Goal: Transaction & Acquisition: Obtain resource

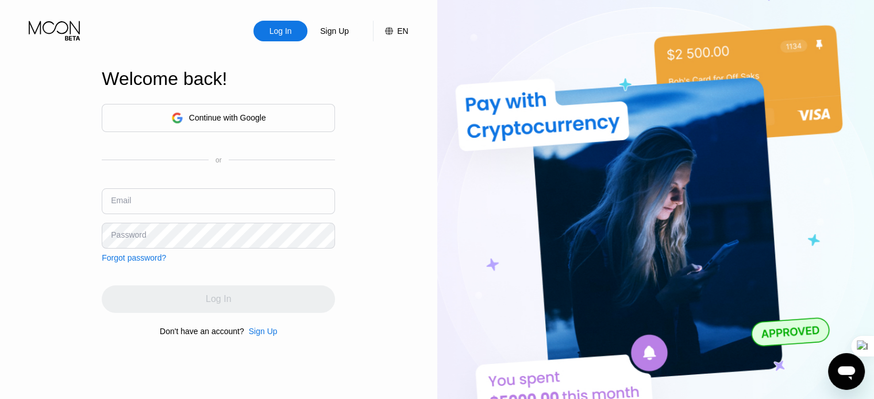
click at [203, 199] on input "text" at bounding box center [218, 201] width 233 height 26
click at [211, 113] on div "Continue with Google" at bounding box center [227, 117] width 77 height 9
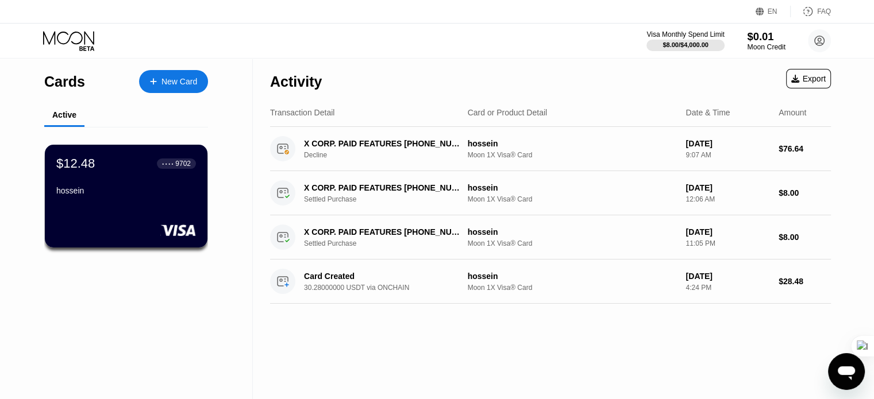
click at [757, 37] on div "$0.01" at bounding box center [766, 36] width 38 height 12
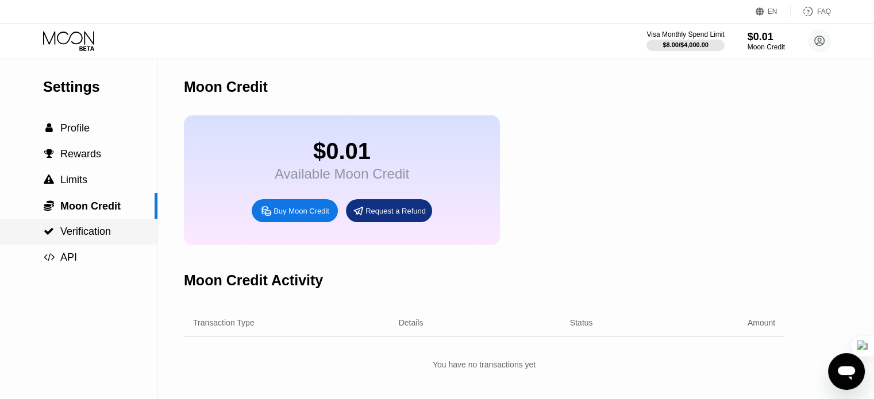
click at [88, 234] on span "Verification" at bounding box center [85, 231] width 51 height 11
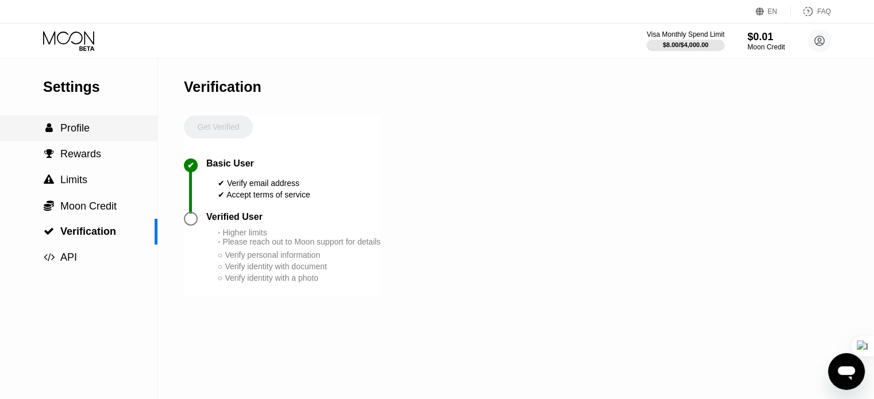
click at [75, 134] on span "Profile" at bounding box center [74, 127] width 29 height 11
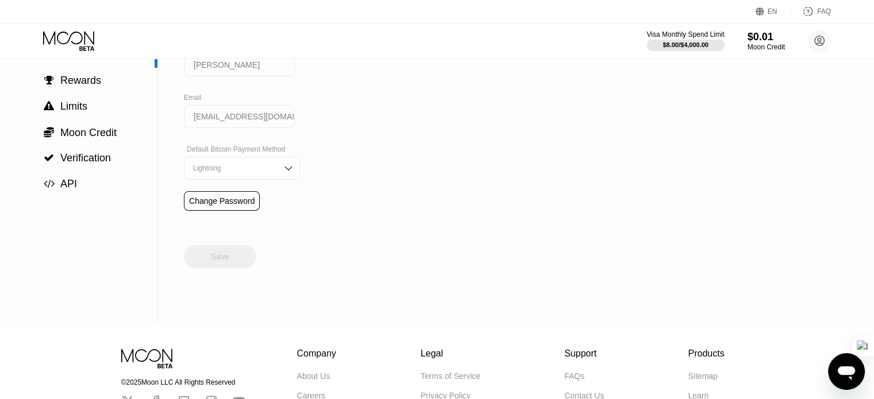
scroll to position [95, 0]
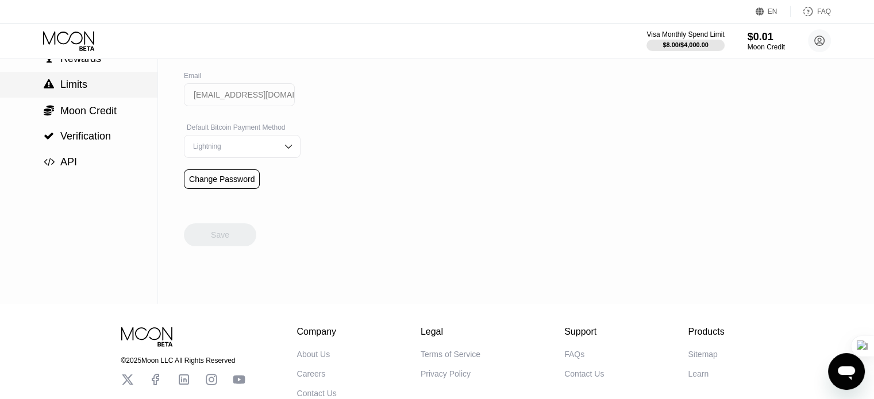
click at [60, 90] on span "Limits" at bounding box center [73, 84] width 27 height 11
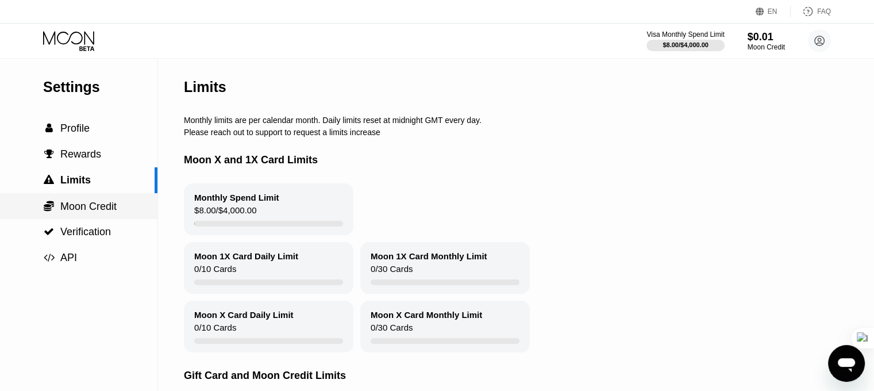
click at [89, 211] on span "Moon Credit" at bounding box center [88, 205] width 56 height 11
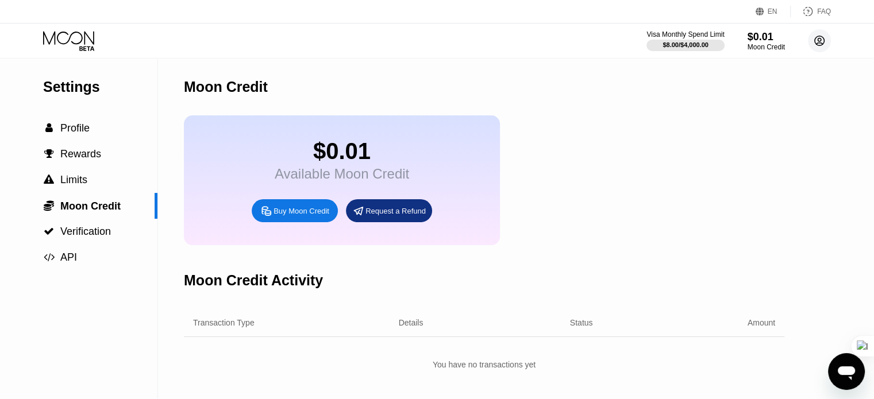
click at [815, 40] on circle at bounding box center [819, 40] width 23 height 23
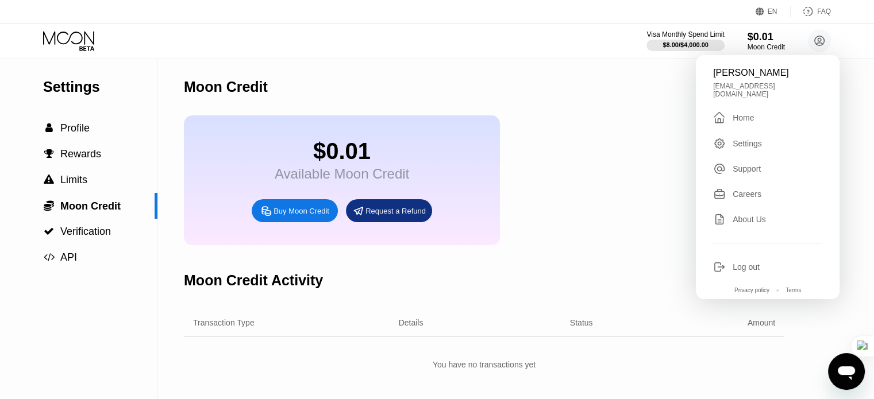
click at [737, 139] on div "Settings" at bounding box center [746, 143] width 29 height 9
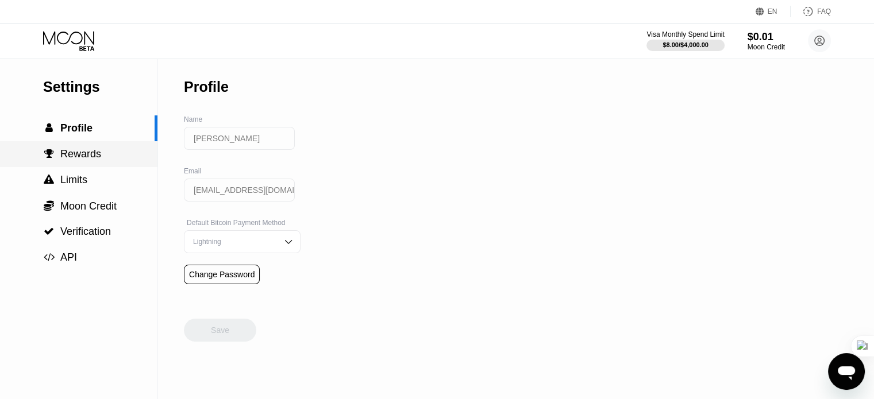
click at [51, 156] on span "" at bounding box center [49, 154] width 10 height 10
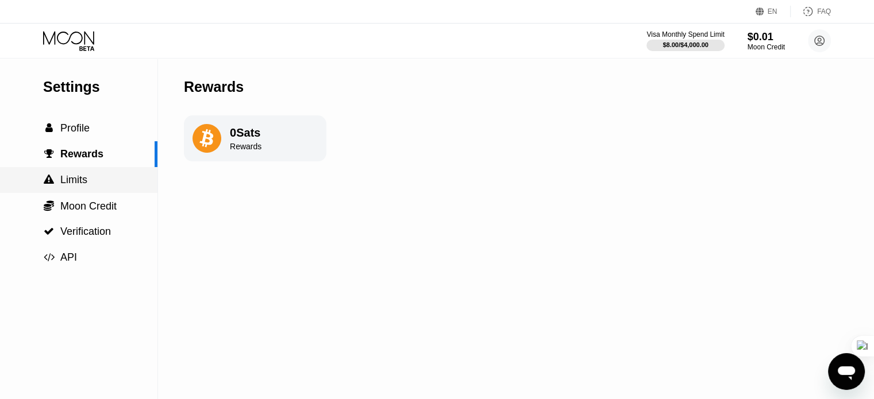
click at [74, 186] on span "Limits" at bounding box center [73, 179] width 27 height 11
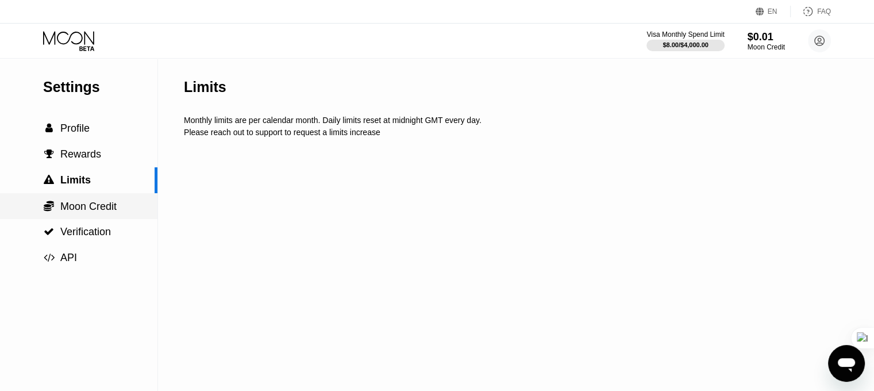
click at [76, 212] on span "Moon Credit" at bounding box center [88, 205] width 56 height 11
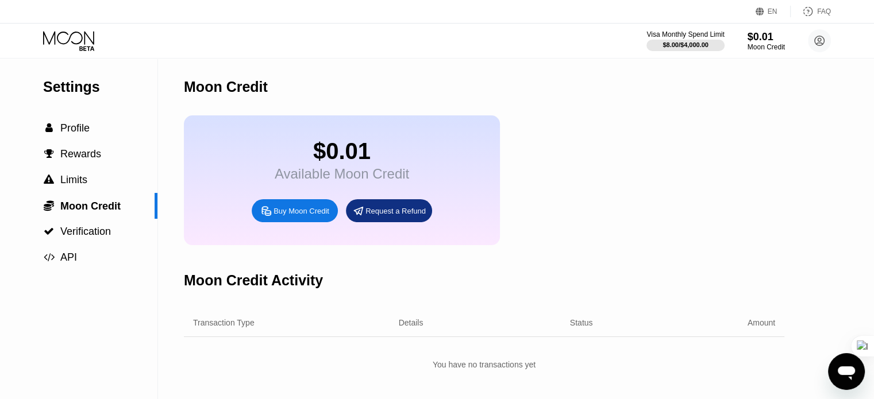
click at [68, 88] on div "Settings" at bounding box center [100, 87] width 114 height 17
click at [63, 123] on div " Profile" at bounding box center [78, 128] width 157 height 26
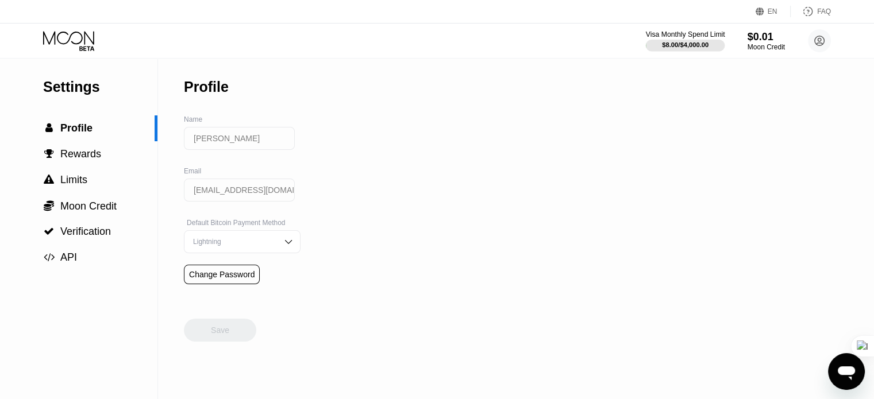
click at [670, 39] on div "$8.00 / $4,000.00" at bounding box center [685, 44] width 79 height 13
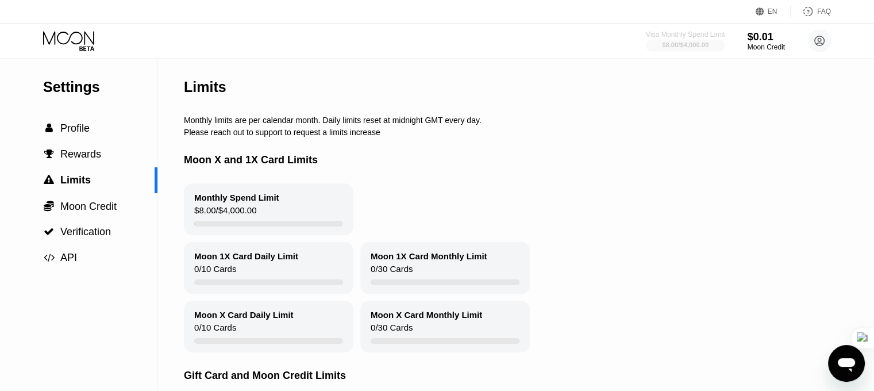
click at [670, 39] on div "$8.00 / $4,000.00" at bounding box center [685, 44] width 79 height 13
click at [750, 43] on div "$0.01" at bounding box center [766, 36] width 38 height 12
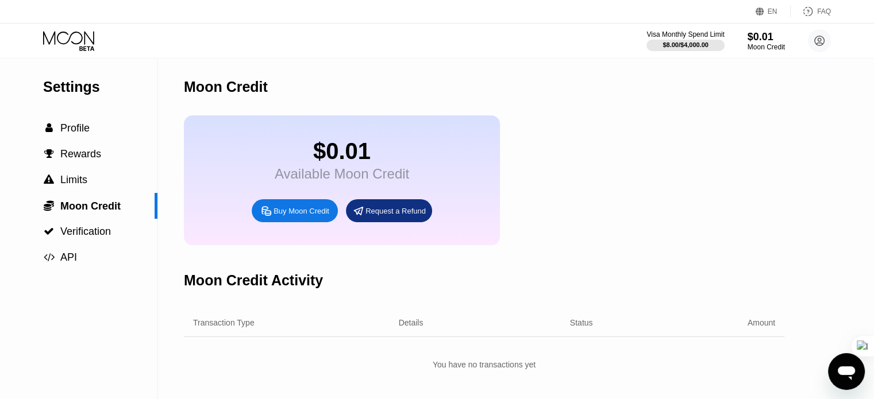
click at [67, 27] on div "Visa Monthly Spend Limit $8.00 / $4,000.00 $0.01 Moon Credit [PERSON_NAME] [EMA…" at bounding box center [437, 41] width 874 height 34
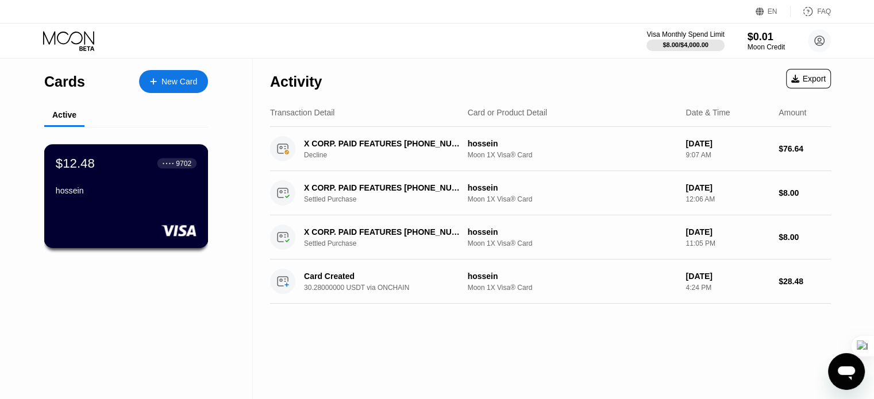
click at [105, 206] on div "$12.48 ● ● ● ● 9702 hossein" at bounding box center [126, 196] width 164 height 104
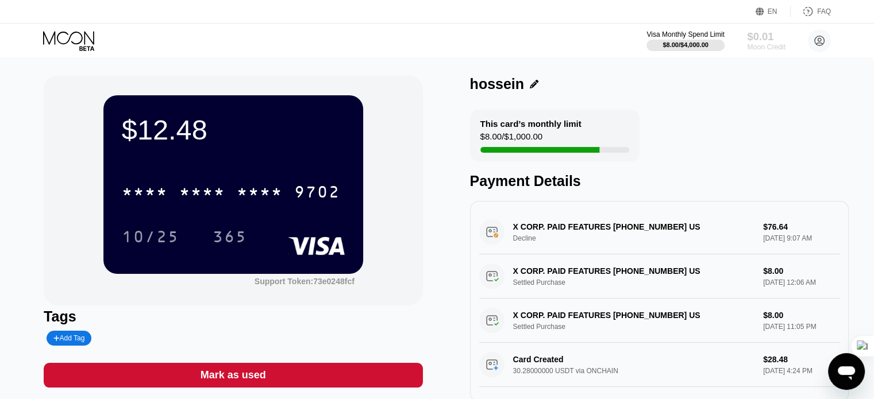
click at [756, 43] on div "$0.01" at bounding box center [766, 36] width 38 height 12
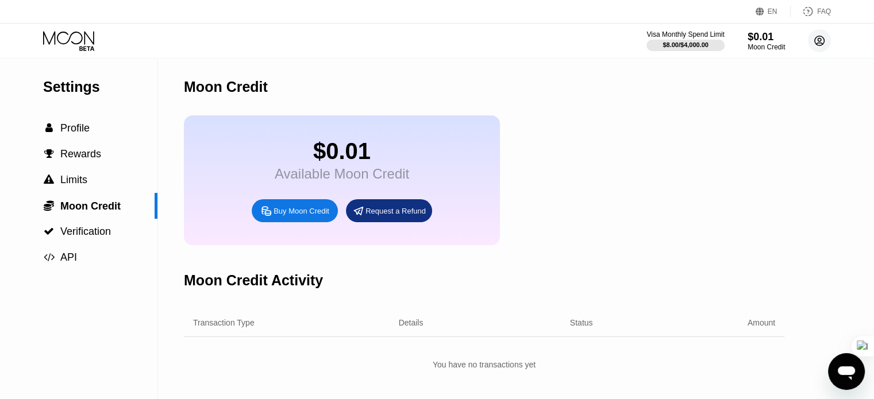
click at [820, 42] on circle at bounding box center [819, 40] width 23 height 23
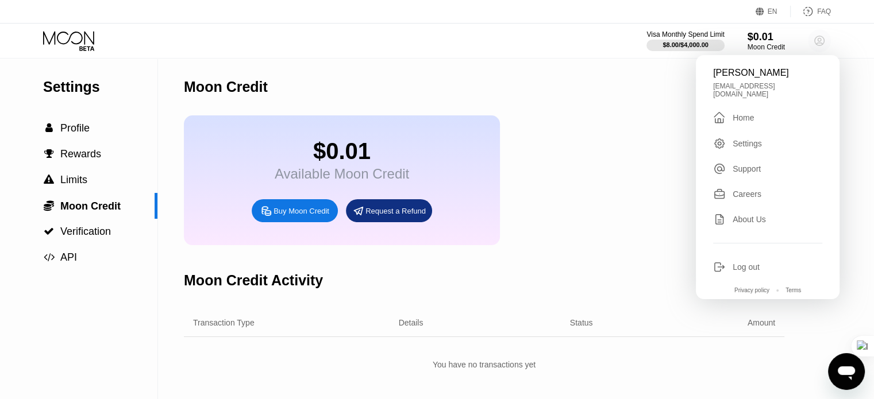
click at [820, 42] on circle at bounding box center [819, 40] width 23 height 23
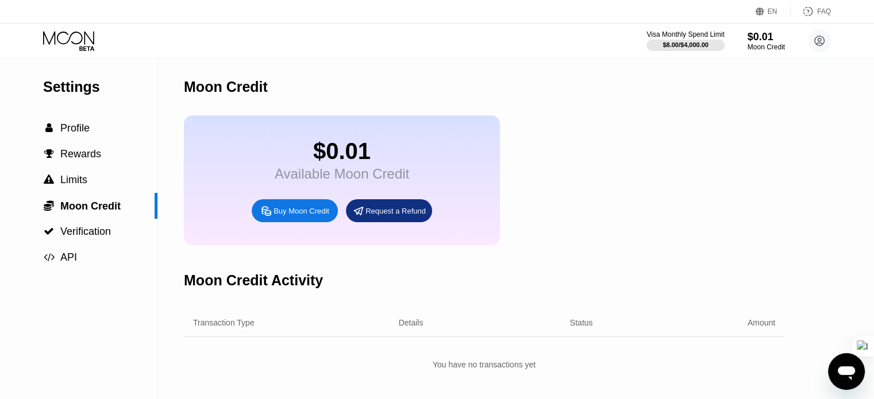
click at [276, 216] on div "Buy Moon Credit" at bounding box center [301, 211] width 56 height 10
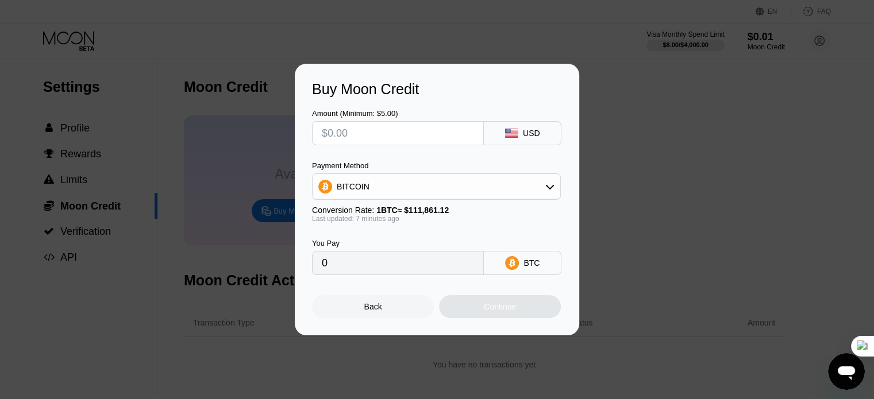
click at [13, 208] on div "Buy Moon Credit Amount (Minimum: $5.00) USD Payment Method BITCOIN Conversion R…" at bounding box center [437, 200] width 874 height 272
click at [534, 191] on div "BITCOIN" at bounding box center [436, 186] width 248 height 23
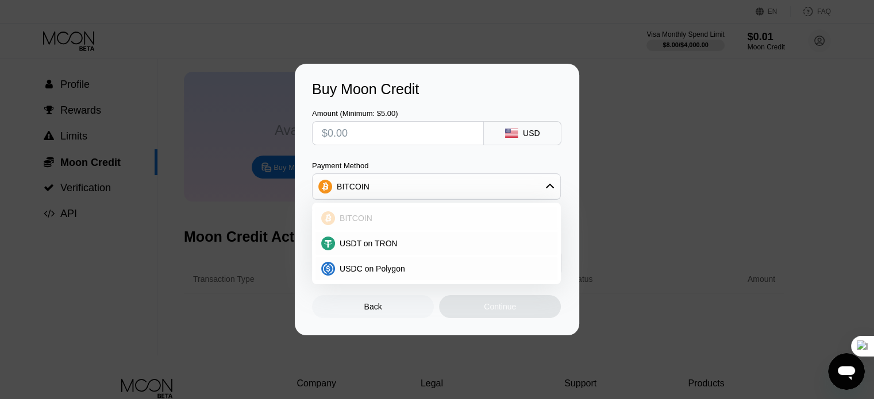
scroll to position [95, 0]
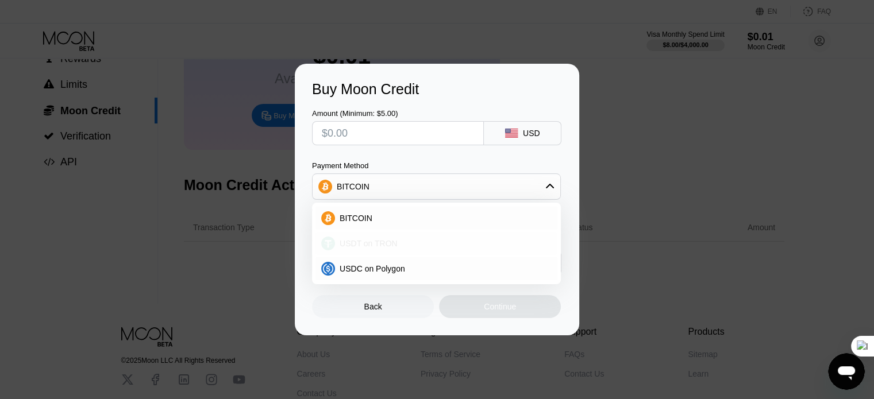
click at [476, 246] on div "USDT on TRON" at bounding box center [443, 243] width 217 height 9
type input "0.00"
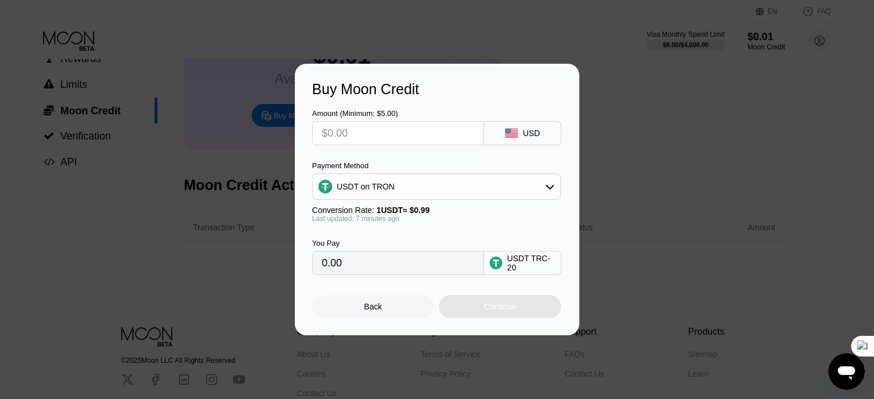
click at [363, 132] on input "text" at bounding box center [398, 133] width 152 height 23
type input "$2"
type input "2.02"
type input "$20"
type input "20.20"
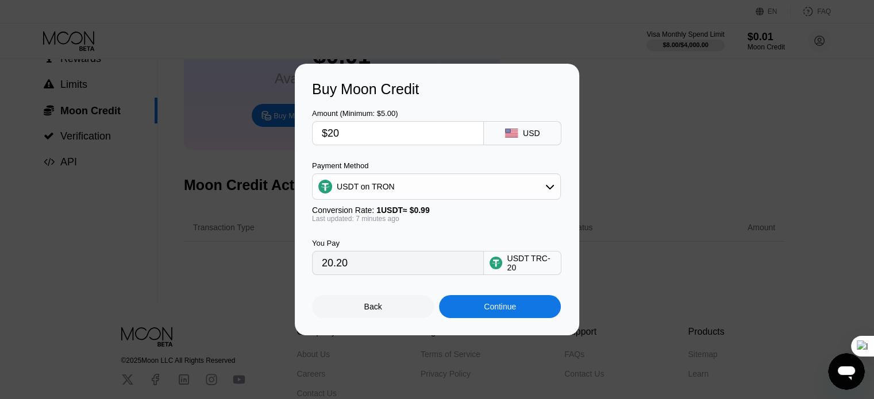
drag, startPoint x: 355, startPoint y: 142, endPoint x: 319, endPoint y: 142, distance: 36.2
click at [319, 142] on div "$20" at bounding box center [398, 133] width 172 height 24
type input "$5"
type input "5.05"
type input "$50"
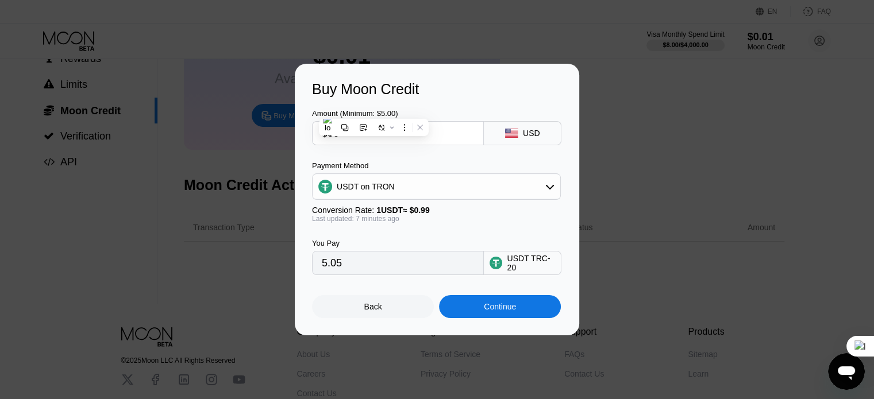
type input "50.51"
type input "$50"
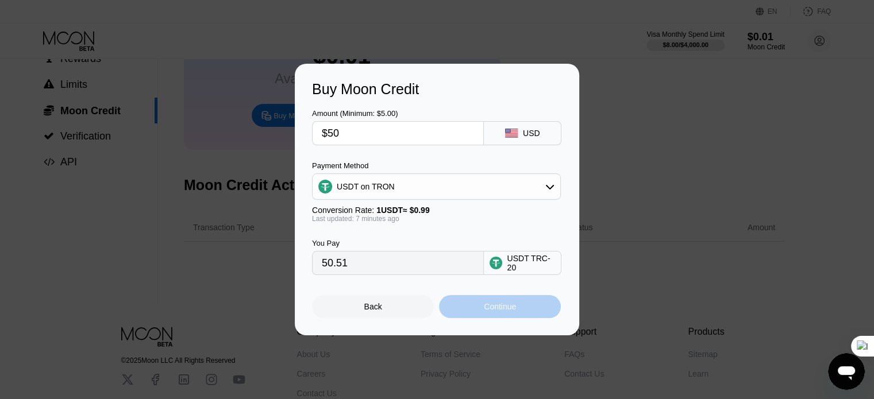
click at [508, 308] on div "Continue" at bounding box center [500, 306] width 32 height 9
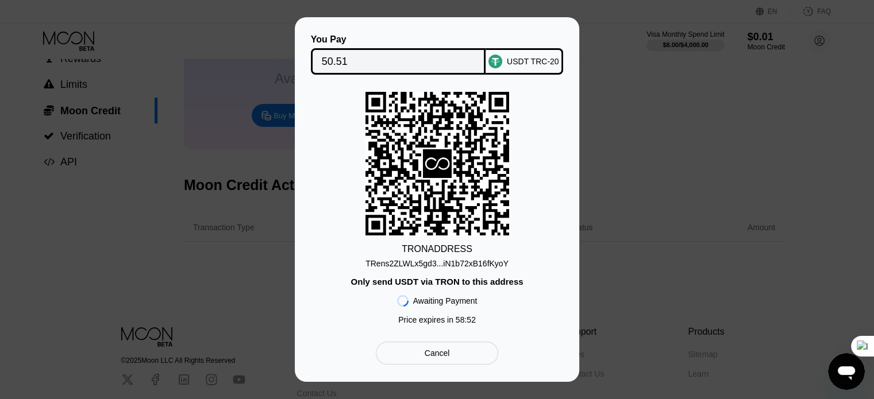
click at [415, 361] on div "Cancel" at bounding box center [437, 353] width 122 height 23
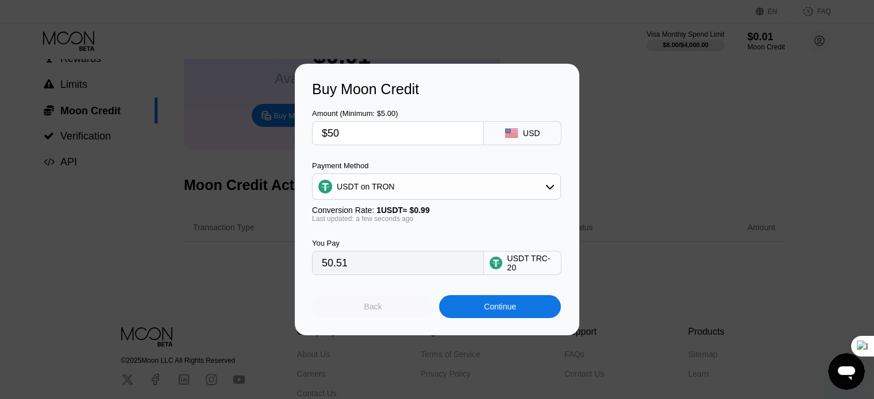
click at [372, 317] on div "Back" at bounding box center [373, 306] width 122 height 23
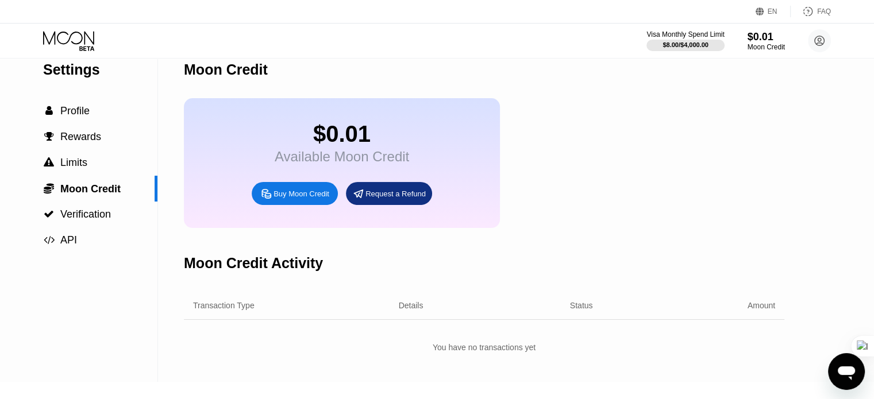
scroll to position [0, 0]
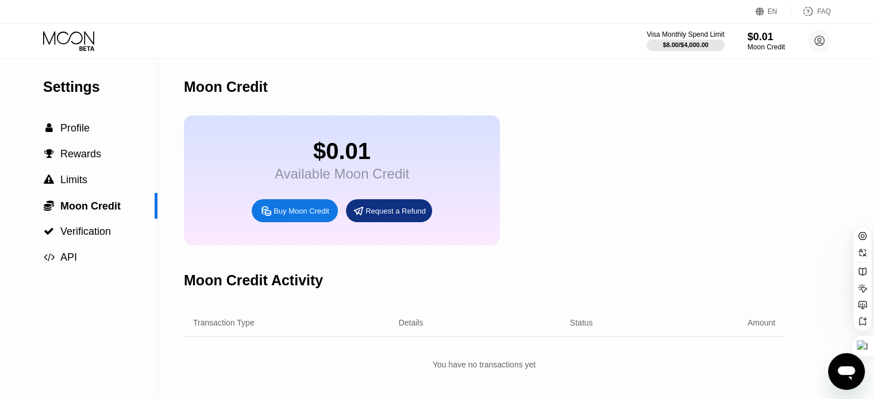
click at [855, 256] on div at bounding box center [862, 245] width 15 height 32
click at [861, 256] on icon at bounding box center [862, 252] width 9 height 9
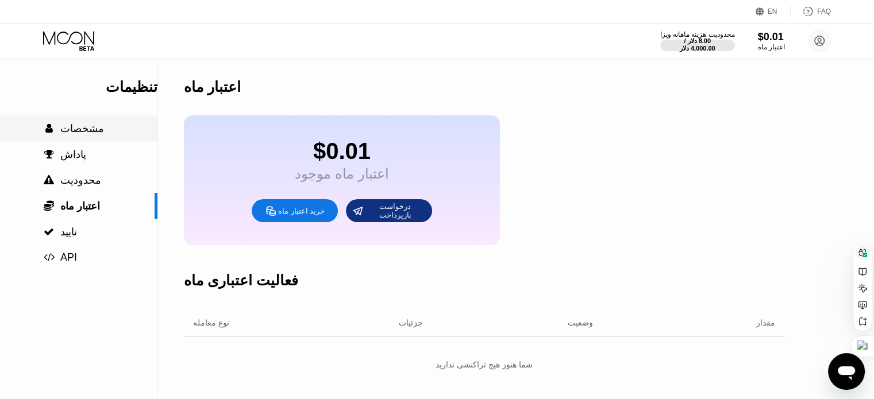
click at [81, 120] on div " مشخصات" at bounding box center [78, 128] width 157 height 26
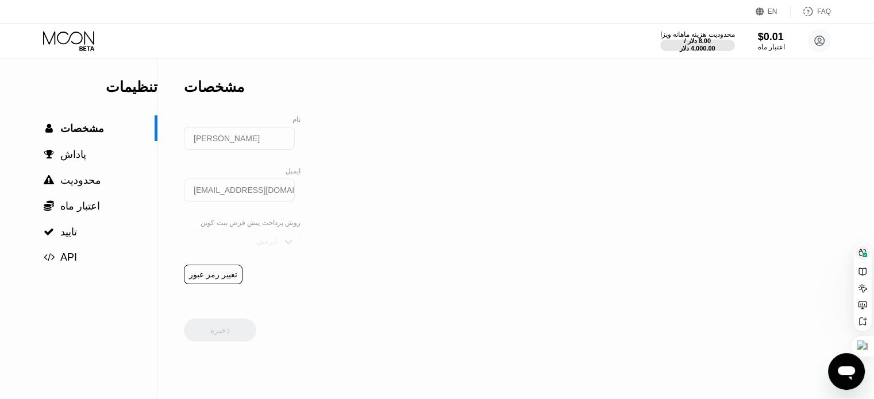
drag, startPoint x: 238, startPoint y: 241, endPoint x: 254, endPoint y: 243, distance: 16.8
click at [240, 241] on div "آذرخش" at bounding box center [242, 241] width 117 height 23
click at [256, 243] on sider-trans-text "آذرخش" at bounding box center [266, 242] width 21 height 8
click at [860, 257] on button at bounding box center [862, 252] width 15 height 15
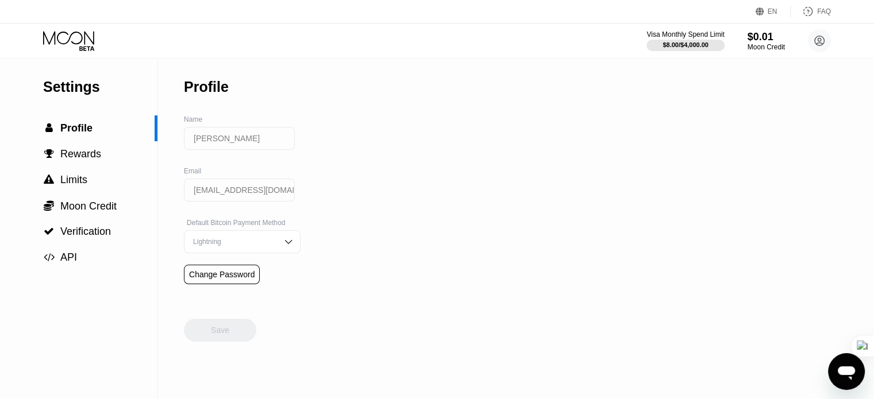
click at [256, 244] on div "Lightning" at bounding box center [233, 242] width 87 height 8
click at [241, 287] on div "On-Chain" at bounding box center [241, 287] width 115 height 23
click at [283, 246] on img at bounding box center [288, 241] width 11 height 11
click at [225, 335] on div "Save" at bounding box center [220, 330] width 18 height 10
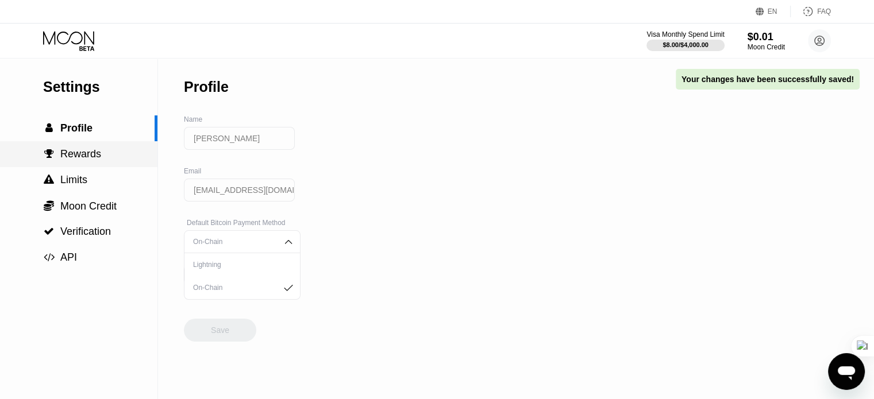
click at [75, 155] on span "Rewards" at bounding box center [80, 153] width 41 height 11
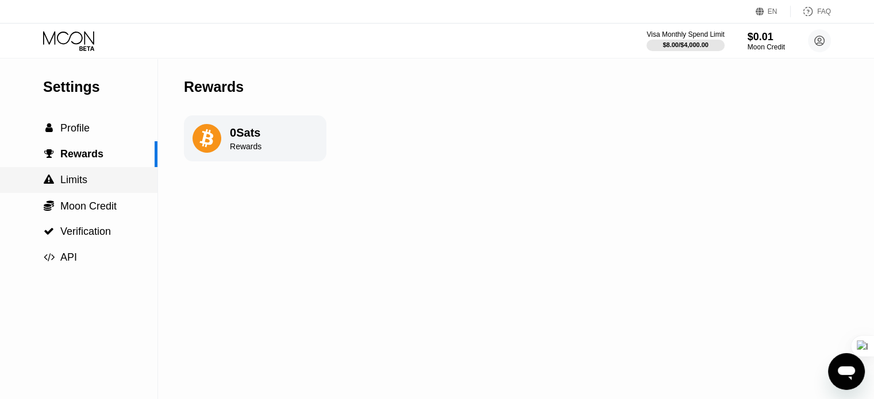
click at [69, 192] on div " Limits" at bounding box center [78, 180] width 157 height 26
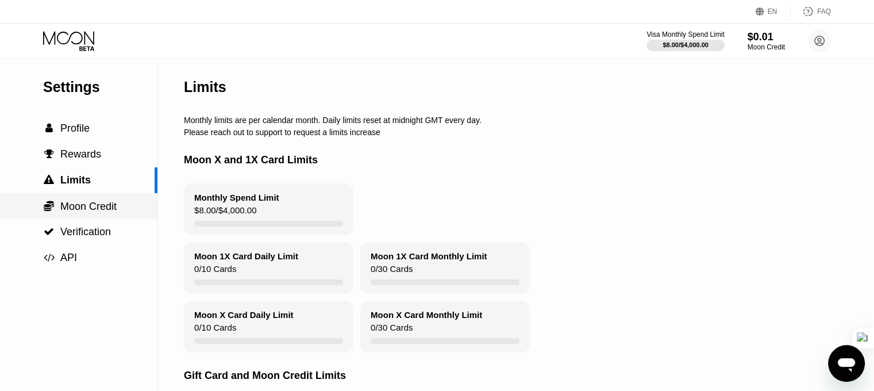
click at [71, 217] on div " Moon Credit" at bounding box center [78, 206] width 157 height 26
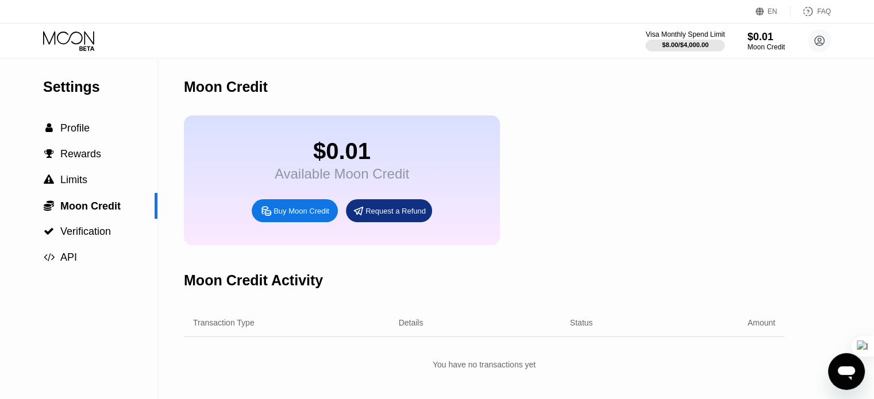
click at [685, 42] on div "$8.00 / $4,000.00" at bounding box center [685, 44] width 47 height 7
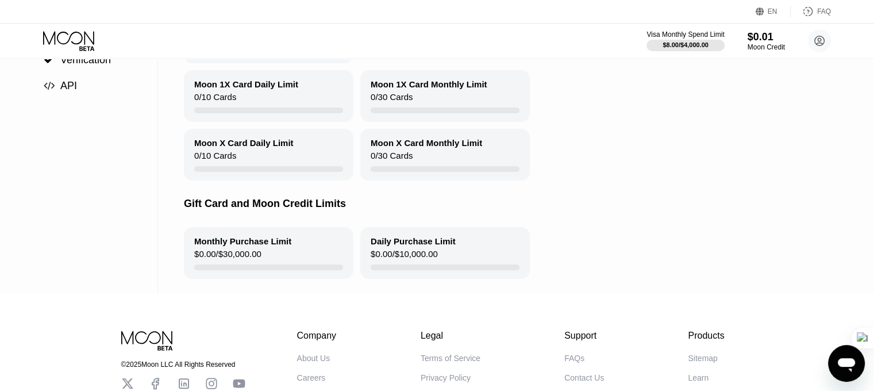
scroll to position [80, 0]
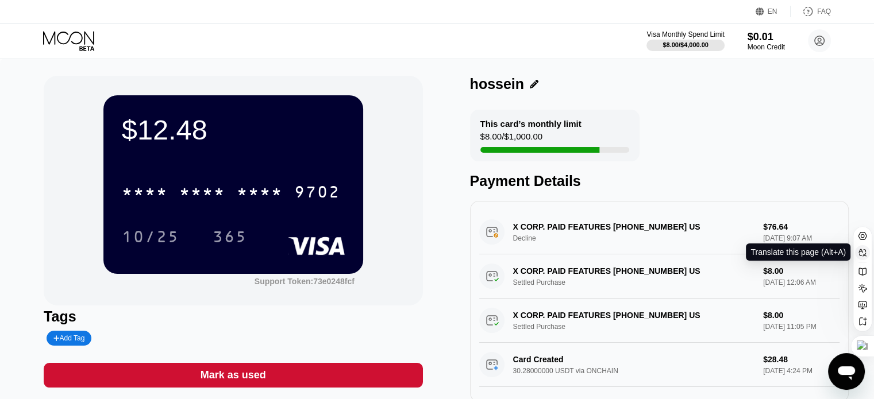
click at [856, 253] on button at bounding box center [862, 252] width 15 height 15
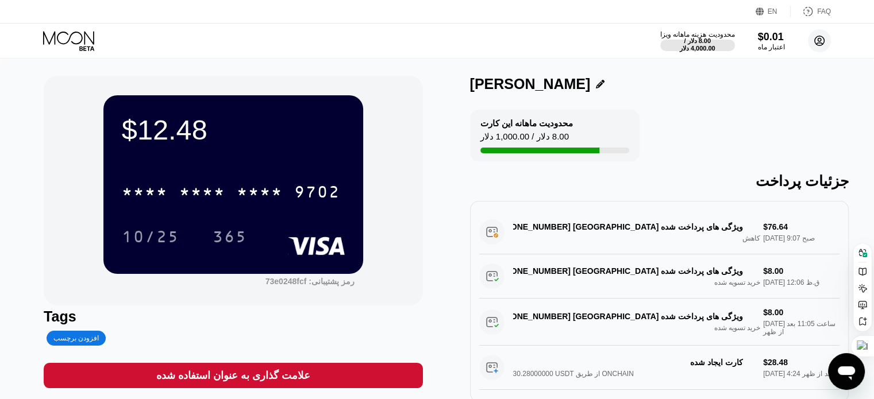
click at [819, 34] on circle at bounding box center [819, 40] width 23 height 23
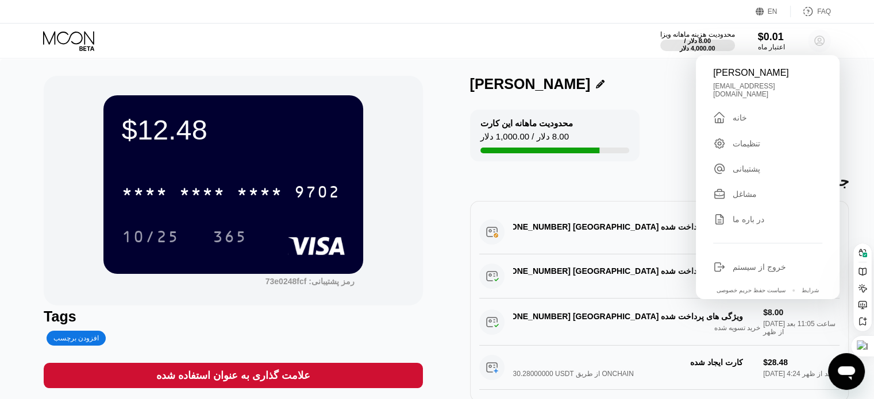
click at [819, 34] on circle at bounding box center [819, 40] width 23 height 23
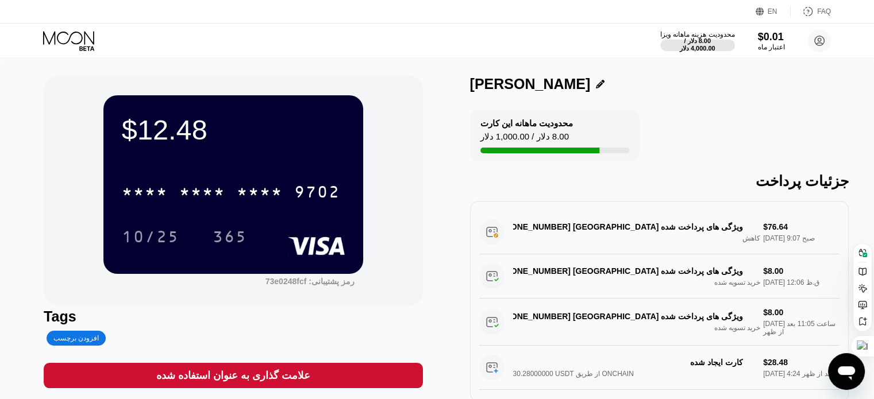
click at [253, 140] on div "$12.48" at bounding box center [233, 130] width 223 height 32
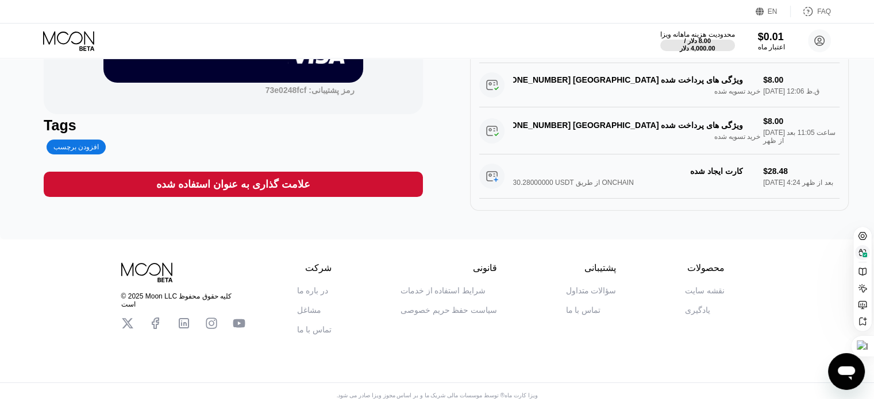
click at [859, 250] on icon at bounding box center [861, 252] width 7 height 7
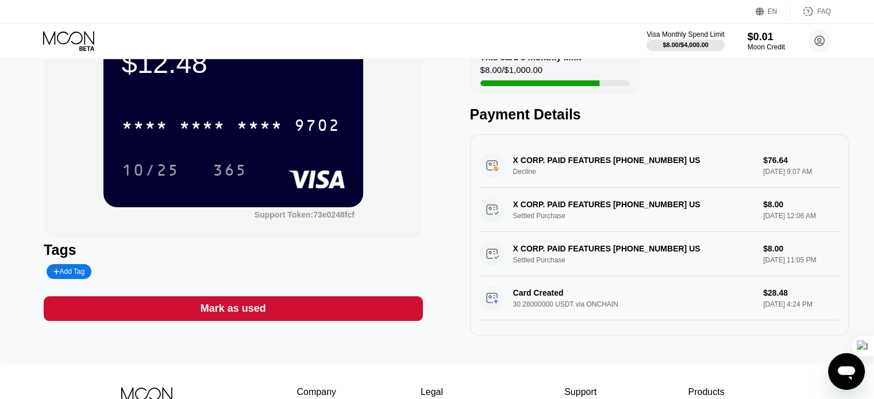
scroll to position [0, 0]
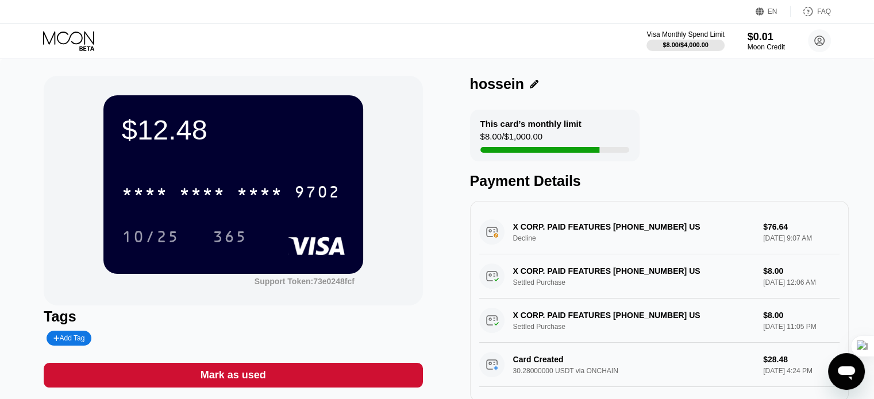
click at [165, 127] on div "$12.48" at bounding box center [233, 130] width 223 height 32
click at [155, 129] on div "$12.48" at bounding box center [233, 130] width 223 height 32
click at [49, 39] on icon at bounding box center [69, 41] width 53 height 20
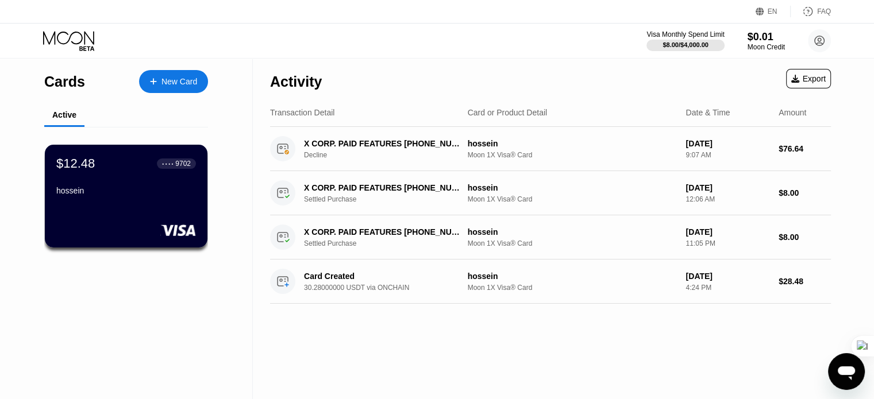
click at [63, 82] on div "Cards" at bounding box center [64, 82] width 41 height 17
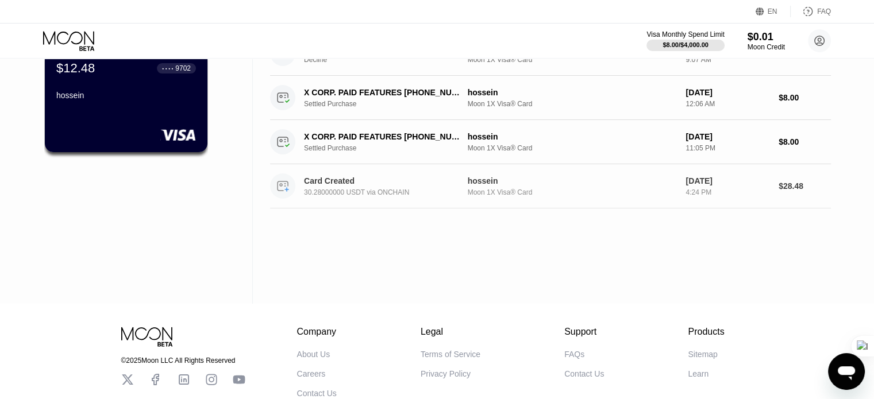
click at [406, 187] on div "Card Created 30.28000000 USDT via ONCHAIN" at bounding box center [388, 186] width 169 height 20
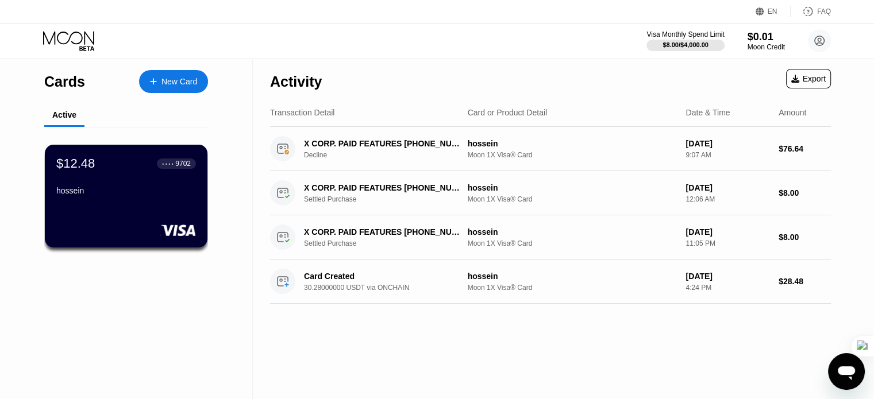
click at [67, 88] on div "Cards" at bounding box center [64, 82] width 41 height 17
click at [110, 191] on div "hossein" at bounding box center [126, 190] width 141 height 9
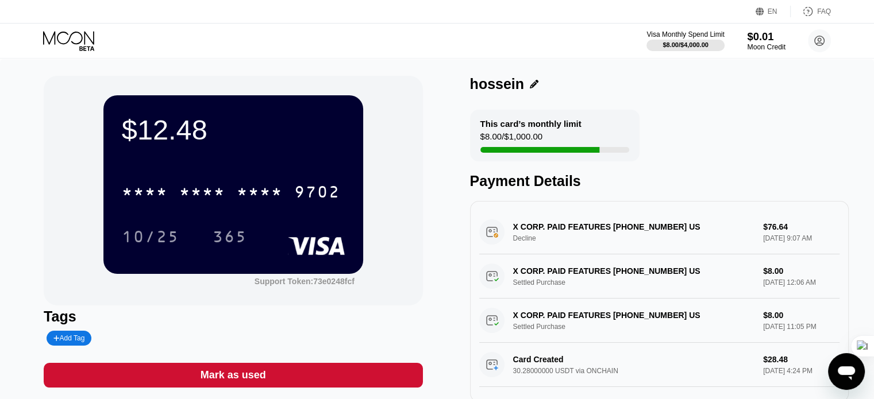
click at [763, 40] on div "$0.01" at bounding box center [766, 36] width 38 height 12
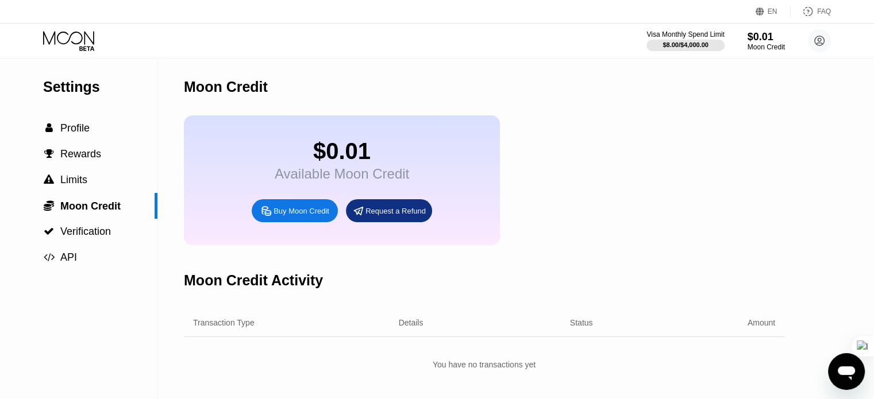
drag, startPoint x: 424, startPoint y: 182, endPoint x: 268, endPoint y: 182, distance: 155.7
click at [268, 182] on div "$0.01 Available Moon Credit Buy Moon Credit Request a Refund" at bounding box center [342, 180] width 316 height 130
click at [375, 216] on div "Request a Refund" at bounding box center [395, 211] width 60 height 10
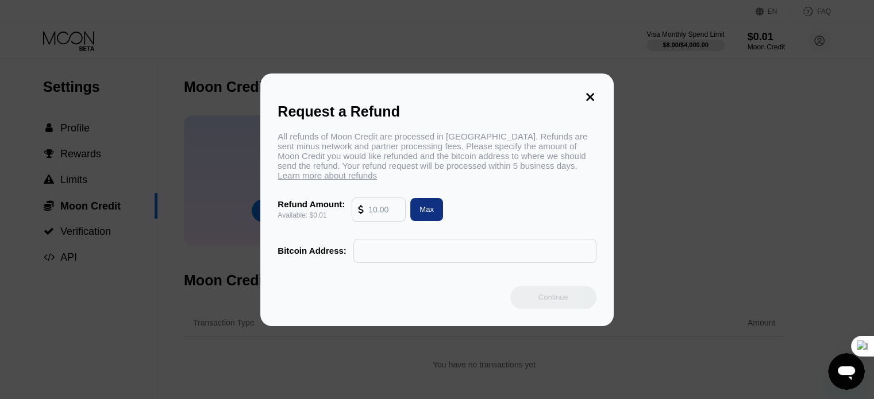
click at [420, 214] on div "Max" at bounding box center [426, 209] width 14 height 10
type input "0.01"
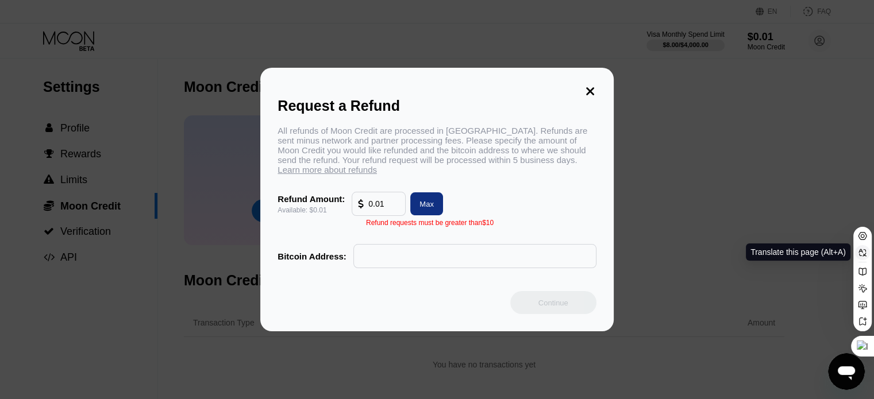
click at [861, 252] on icon at bounding box center [862, 252] width 9 height 9
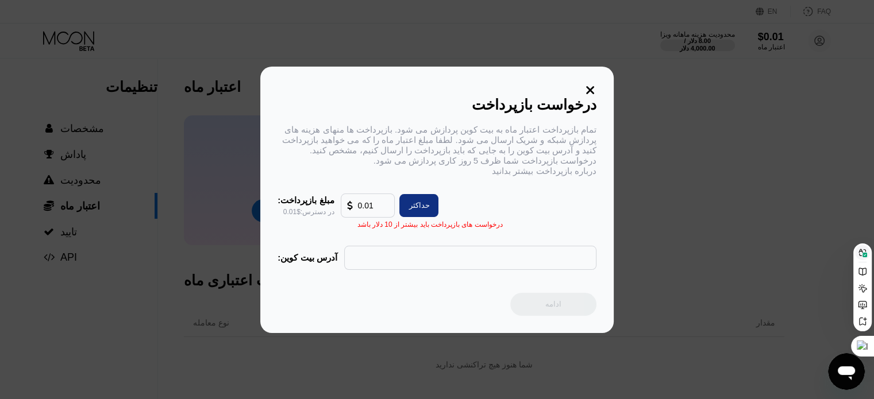
click at [587, 84] on icon at bounding box center [590, 90] width 13 height 13
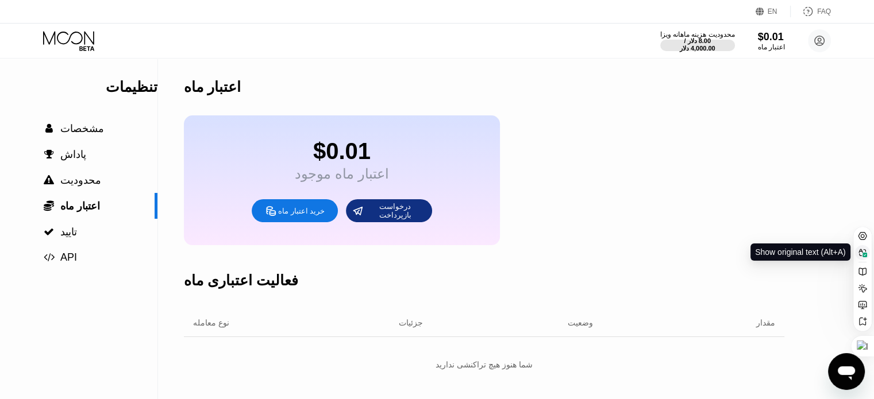
click at [862, 250] on icon at bounding box center [862, 252] width 9 height 9
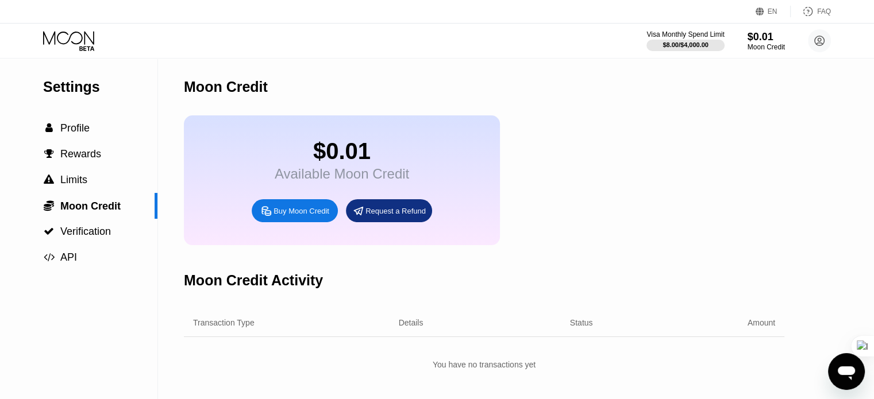
click at [742, 38] on div "Visa Monthly Spend Limit $8.00 / $4,000.00 $0.01 Moon Credit [PERSON_NAME] [EMA…" at bounding box center [738, 40] width 184 height 23
click at [766, 41] on div "$0.01" at bounding box center [766, 36] width 38 height 12
click at [666, 43] on div "$8.00 / $4,000.00" at bounding box center [685, 44] width 47 height 7
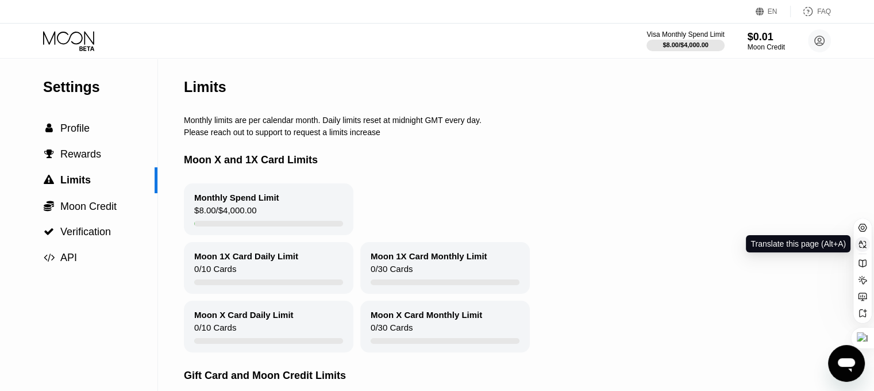
click at [862, 248] on button at bounding box center [862, 244] width 15 height 15
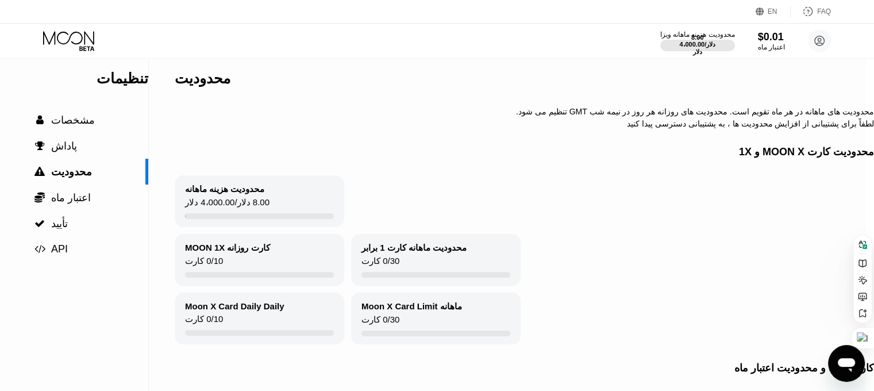
scroll to position [0, 16]
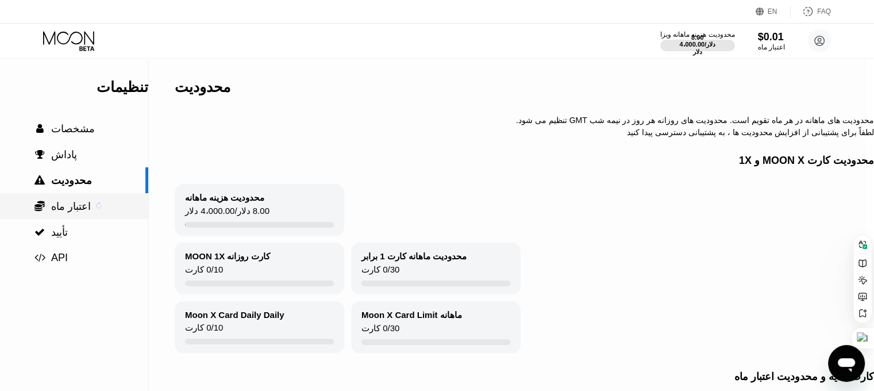
click at [57, 212] on sider-trans-text "اعتبار ماه" at bounding box center [71, 205] width 40 height 11
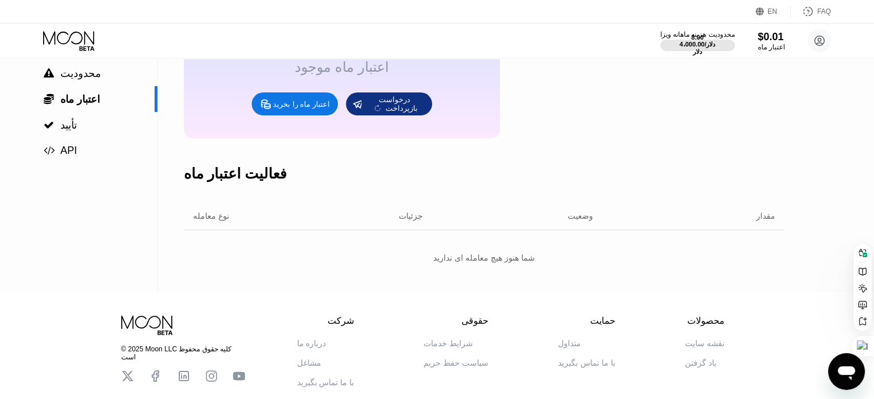
scroll to position [175, 0]
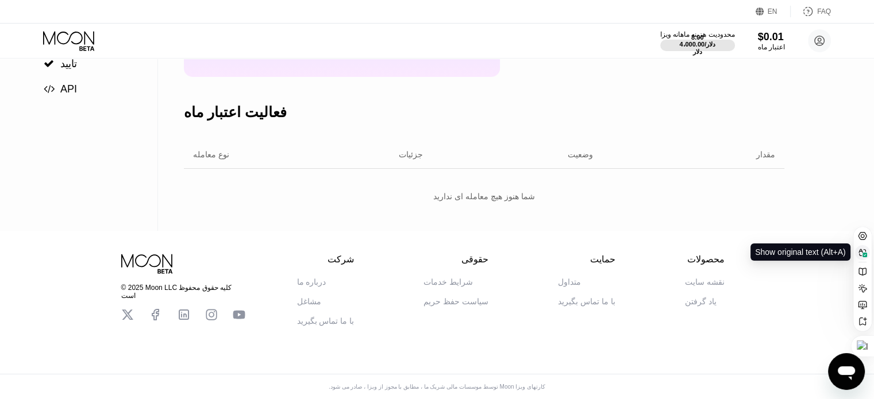
click at [864, 255] on icon at bounding box center [864, 255] width 3 height 2
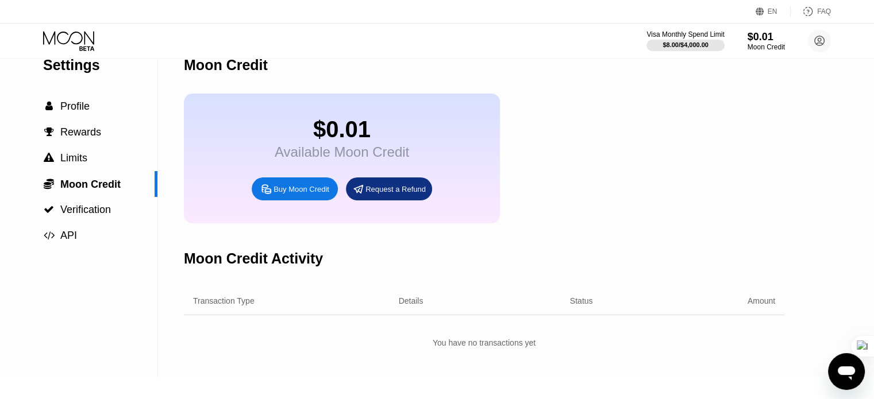
scroll to position [0, 0]
